Goal: Obtain resource: Obtain resource

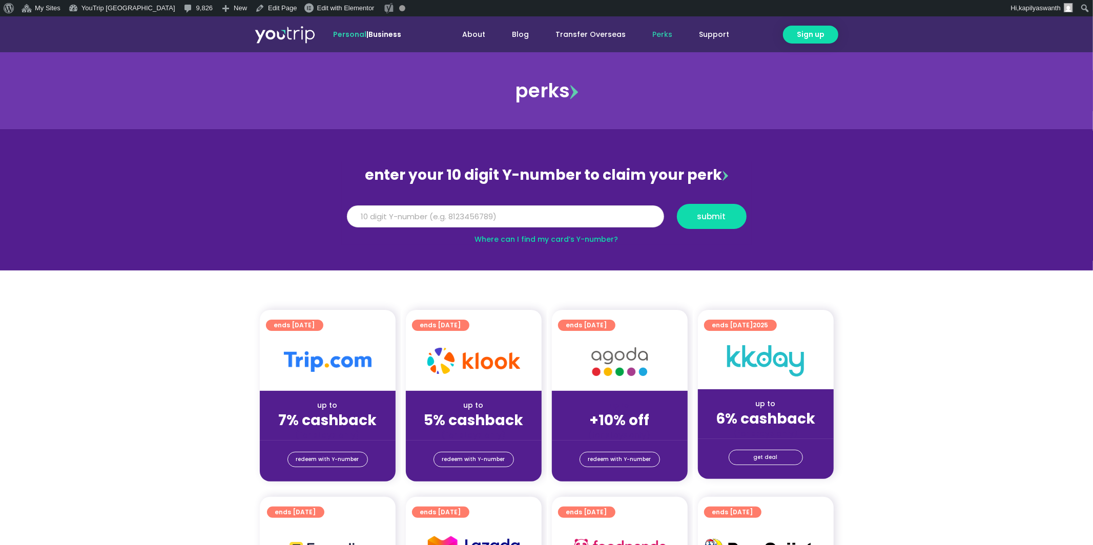
click at [493, 214] on input "Y Number" at bounding box center [505, 216] width 317 height 23
type input "8999999999"
click at [677, 204] on button "submit" at bounding box center [712, 216] width 70 height 25
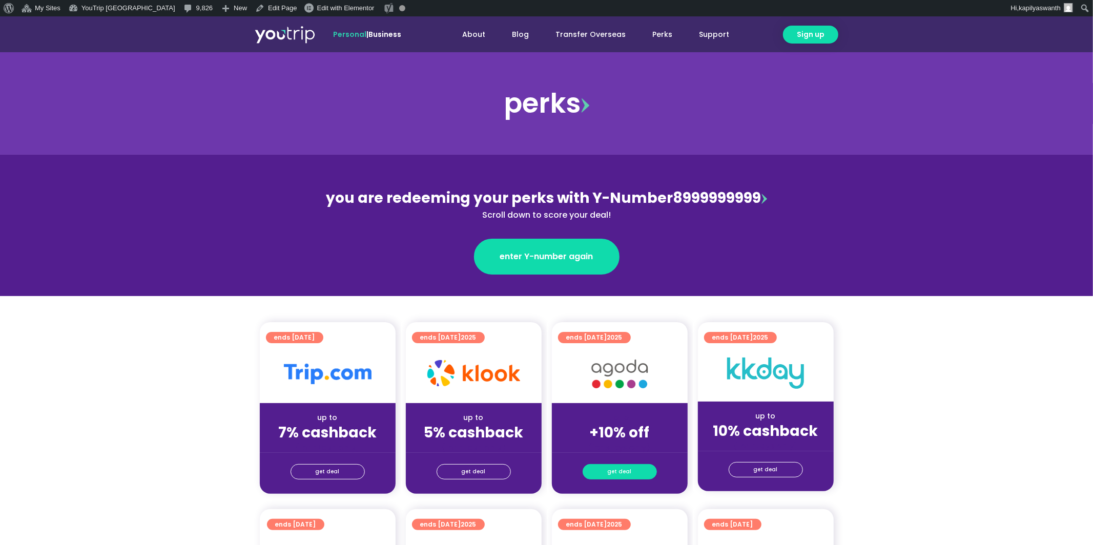
click at [639, 469] on link "get deal" at bounding box center [619, 471] width 74 height 15
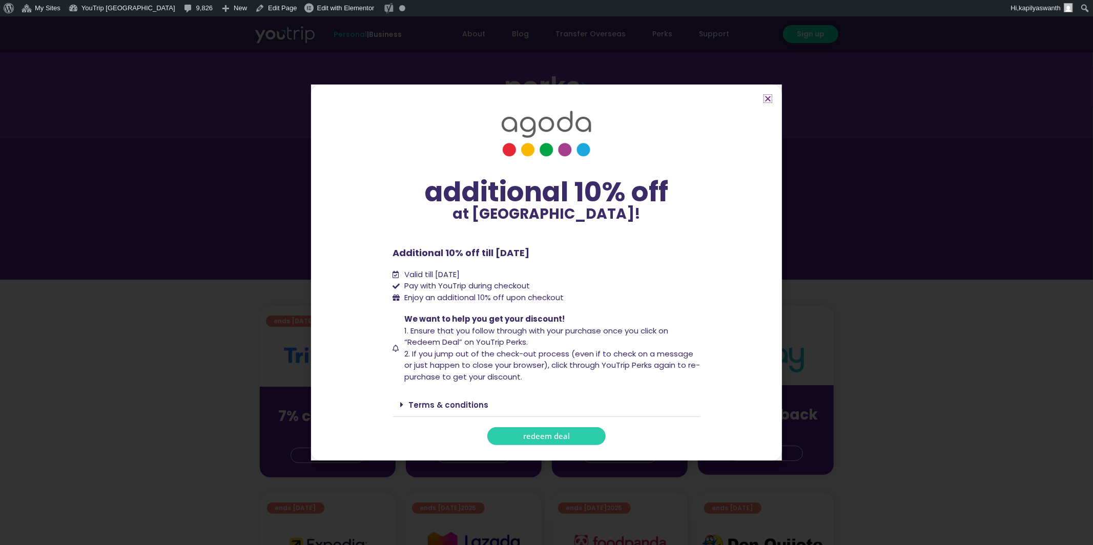
scroll to position [20, 0]
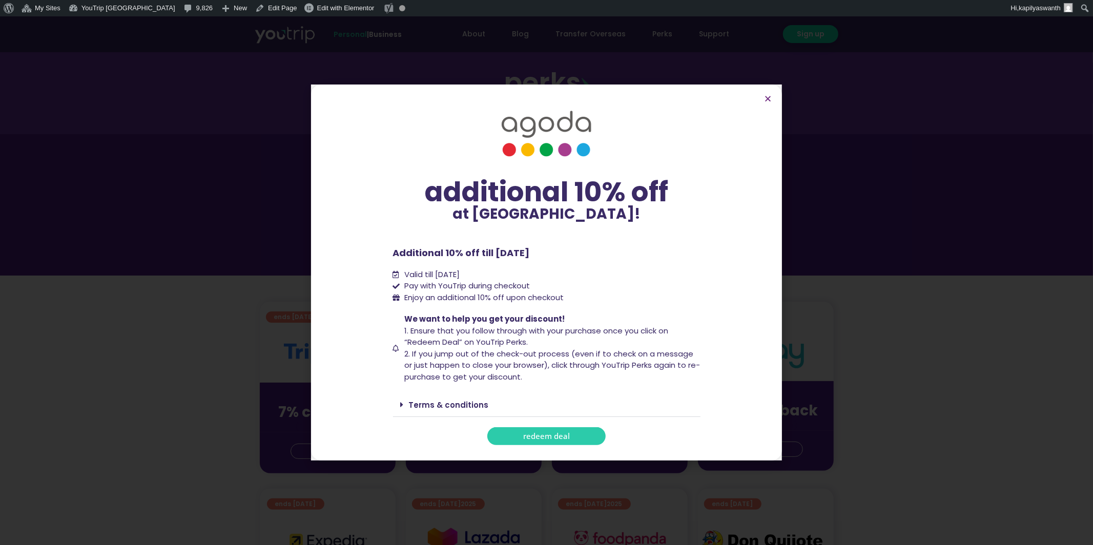
click at [567, 432] on span "redeem deal" at bounding box center [546, 436] width 47 height 8
